Goal: Ask a question: Seek information or help from site administrators or community

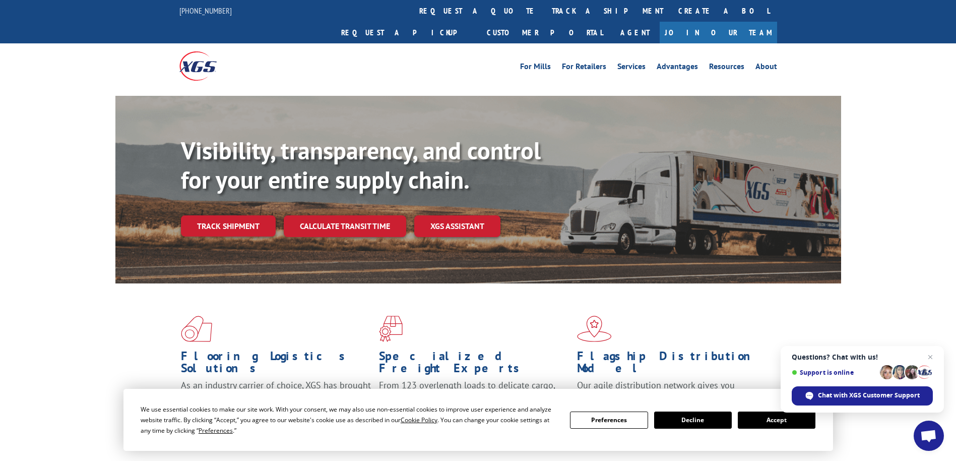
click at [929, 440] on span "Open chat" at bounding box center [928, 436] width 17 height 14
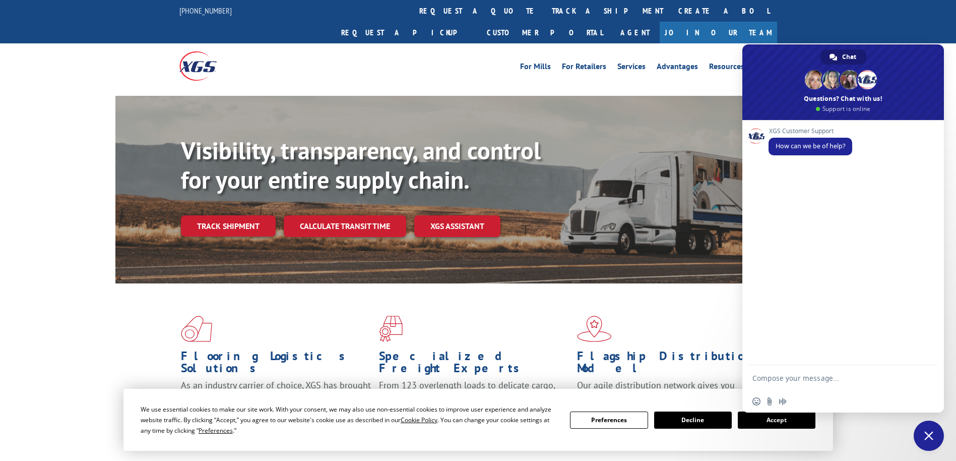
click at [788, 377] on textarea "Compose your message..." at bounding box center [833, 377] width 161 height 25
paste textarea "Hello. Im from [GEOGRAPHIC_DATA]. Im trying to find an update for a load schedu…"
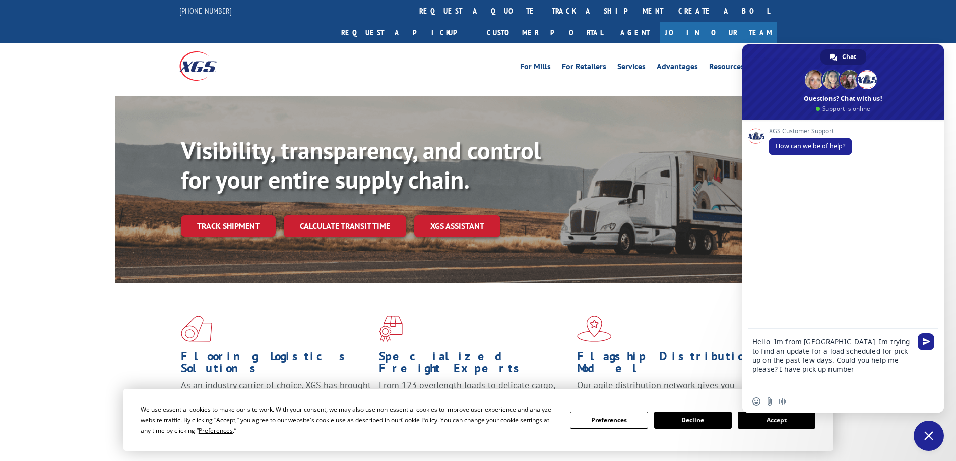
click at [861, 380] on textarea "Hello. Im from [GEOGRAPHIC_DATA]. Im trying to find an update for a load schedu…" at bounding box center [833, 359] width 161 height 61
paste textarea "524904243"
drag, startPoint x: 777, startPoint y: 369, endPoint x: 746, endPoint y: 367, distance: 30.3
click at [746, 367] on div "Hello. Im from [GEOGRAPHIC_DATA]. Im trying to find an update for a load schedu…" at bounding box center [843, 359] width 202 height 61
type textarea "Hello. Im from [GEOGRAPHIC_DATA]. Im trying to find an update for a load schedu…"
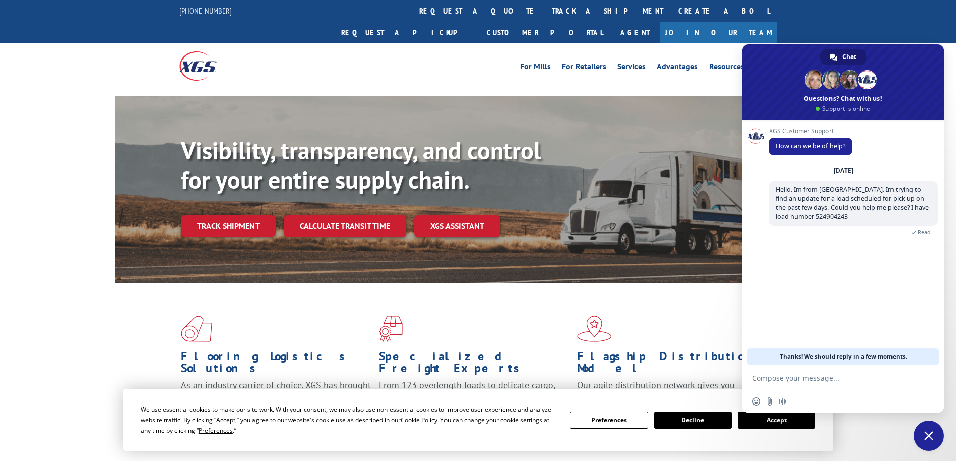
drag, startPoint x: 863, startPoint y: 289, endPoint x: 880, endPoint y: 299, distance: 19.0
click at [863, 289] on div "XGS Customer Support How can we be of help? [DATE] Hello. Im from [GEOGRAPHIC_D…" at bounding box center [843, 242] width 202 height 245
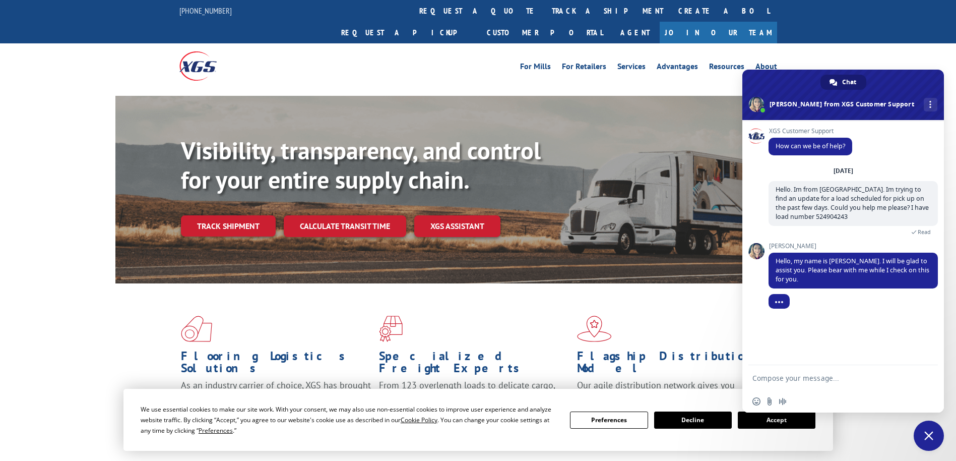
click at [895, 329] on div "XGS Customer Support How can we be of help? [DATE] Hello. Im from [GEOGRAPHIC_D…" at bounding box center [843, 242] width 202 height 245
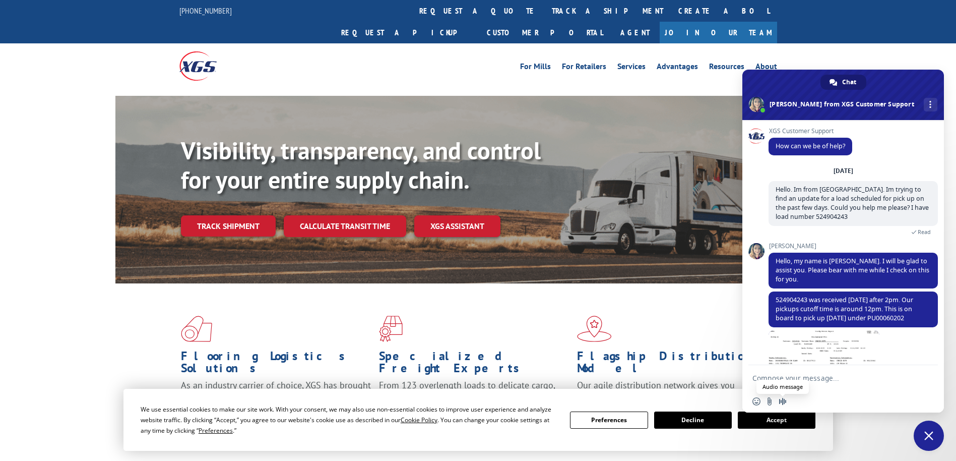
scroll to position [37, 0]
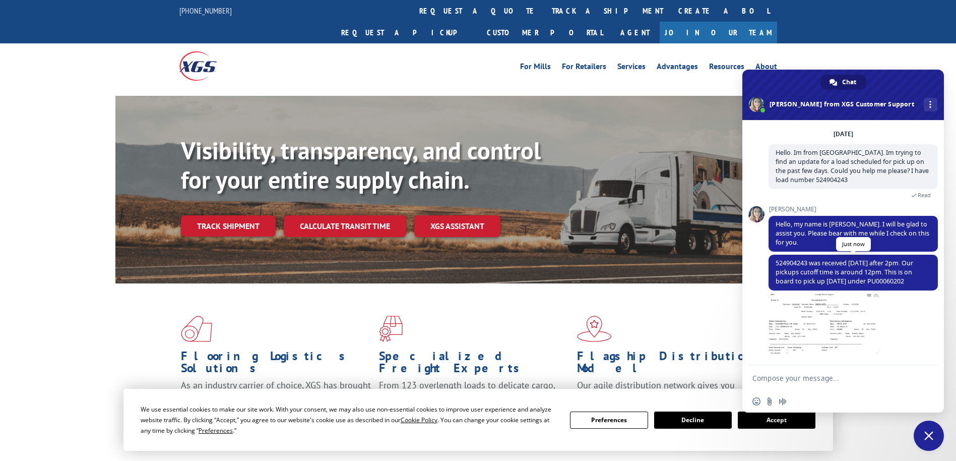
drag, startPoint x: 915, startPoint y: 284, endPoint x: 873, endPoint y: 282, distance: 41.9
click at [873, 282] on span "524904243 was received [DATE] after 2pm. Our pickups cutoff time is around 12pm…" at bounding box center [853, 273] width 169 height 36
copy span "PU00060202"
drag, startPoint x: 913, startPoint y: 339, endPoint x: 932, endPoint y: 335, distance: 19.1
click at [913, 339] on div "[PERSON_NAME] Just now" at bounding box center [853, 329] width 169 height 72
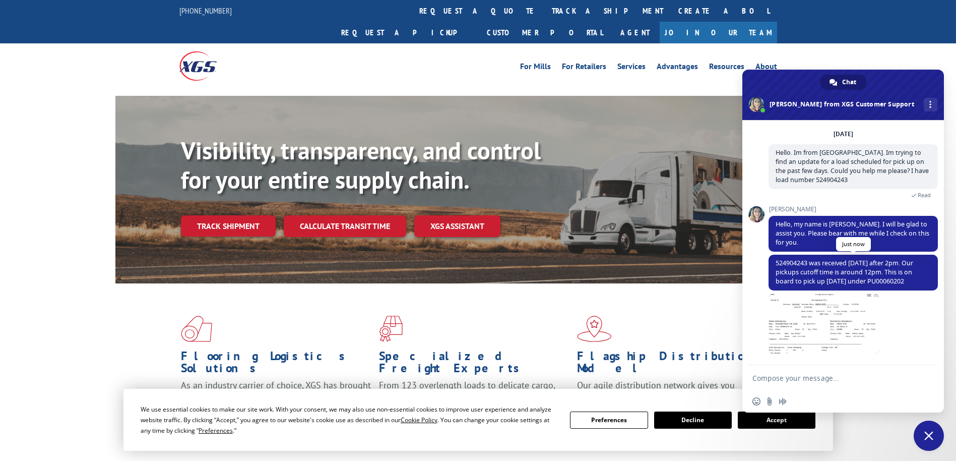
click at [855, 261] on span "524904243 was received [DATE] after 2pm. Our pickups cutoff time is around 12pm…" at bounding box center [845, 272] width 138 height 27
click at [868, 383] on textarea "Compose your message..." at bounding box center [833, 377] width 161 height 25
type textarea "Ok, thank you for your help"
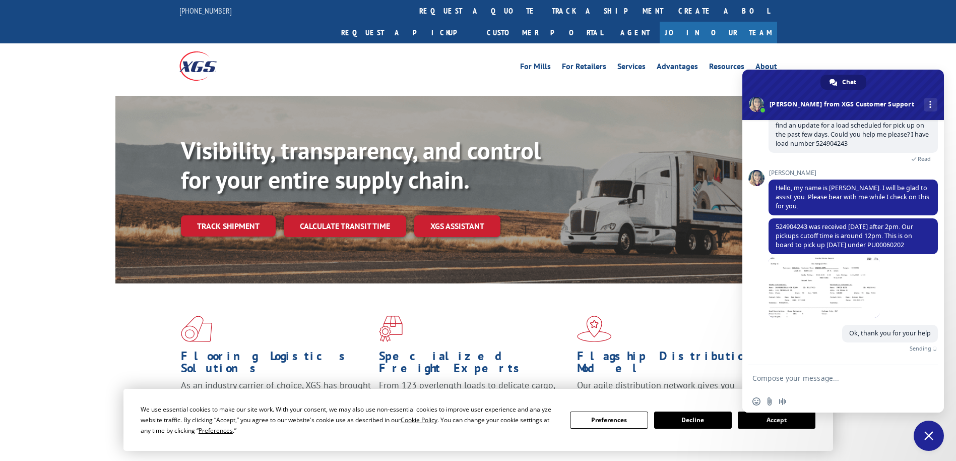
scroll to position [61, 0]
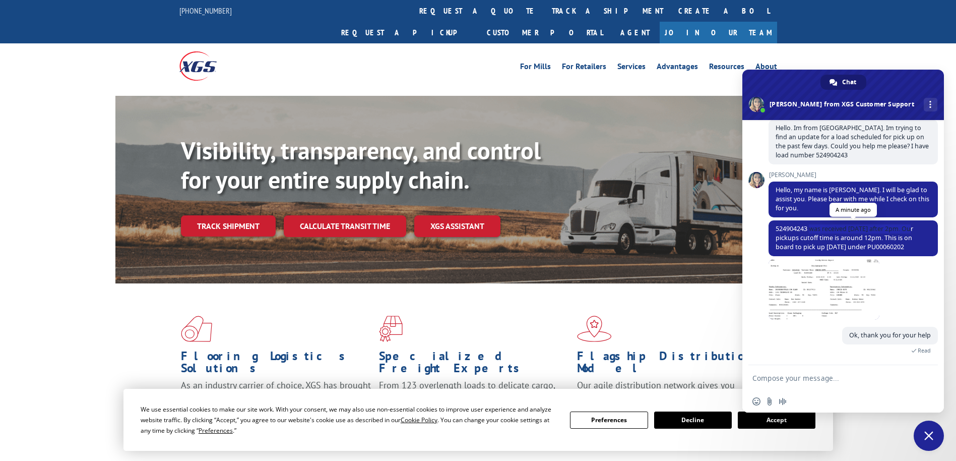
drag, startPoint x: 810, startPoint y: 228, endPoint x: 912, endPoint y: 222, distance: 102.0
click at [912, 222] on span "524904243 was received [DATE] after 2pm. Our pickups cutoff time is around 12pm…" at bounding box center [853, 238] width 169 height 36
copy span "was received [DATE] after 2pm."
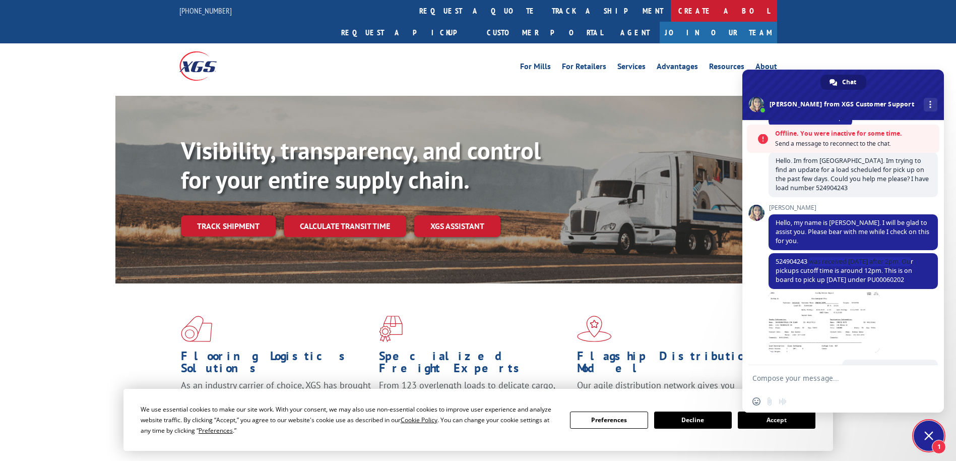
scroll to position [142, 0]
